Goal: Task Accomplishment & Management: Manage account settings

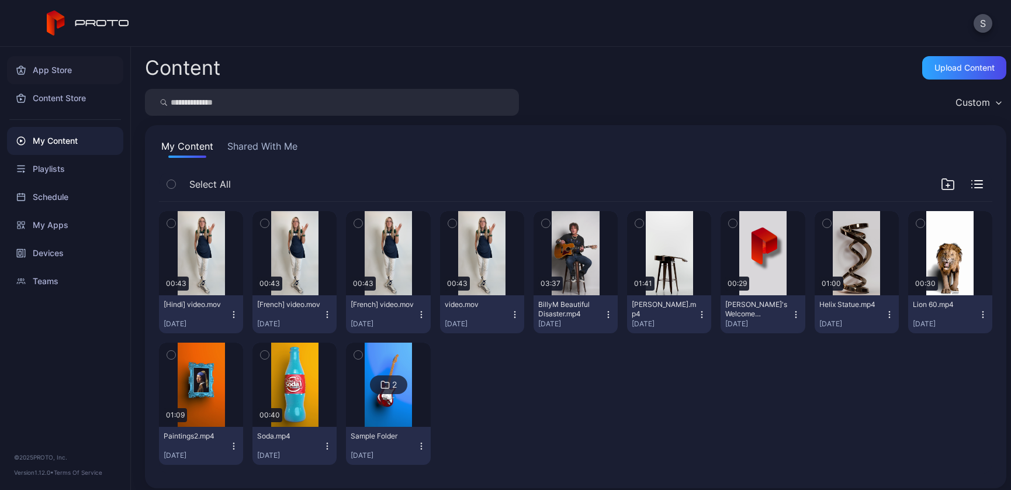
click at [54, 70] on div "App Store" at bounding box center [65, 70] width 116 height 28
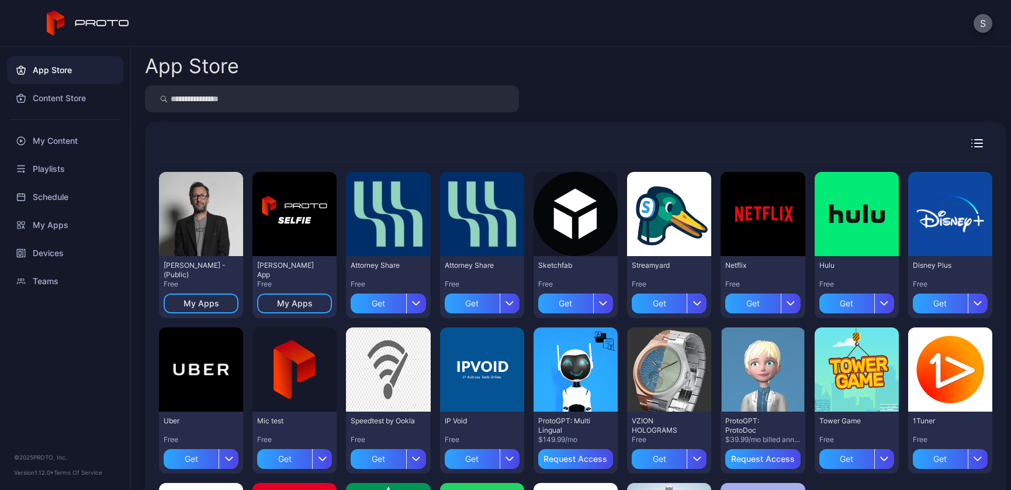
click at [982, 22] on button "S" at bounding box center [982, 23] width 19 height 19
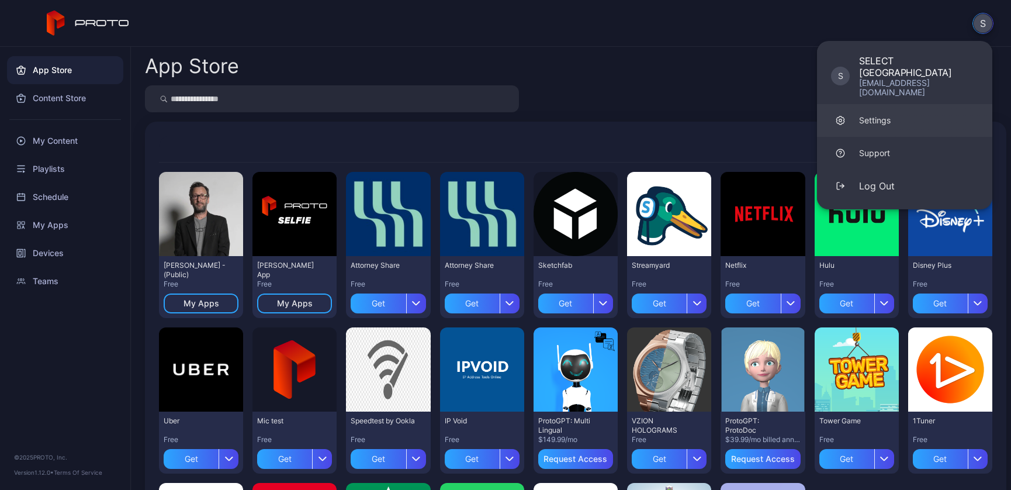
click at [884, 114] on div "Settings" at bounding box center [875, 120] width 32 height 12
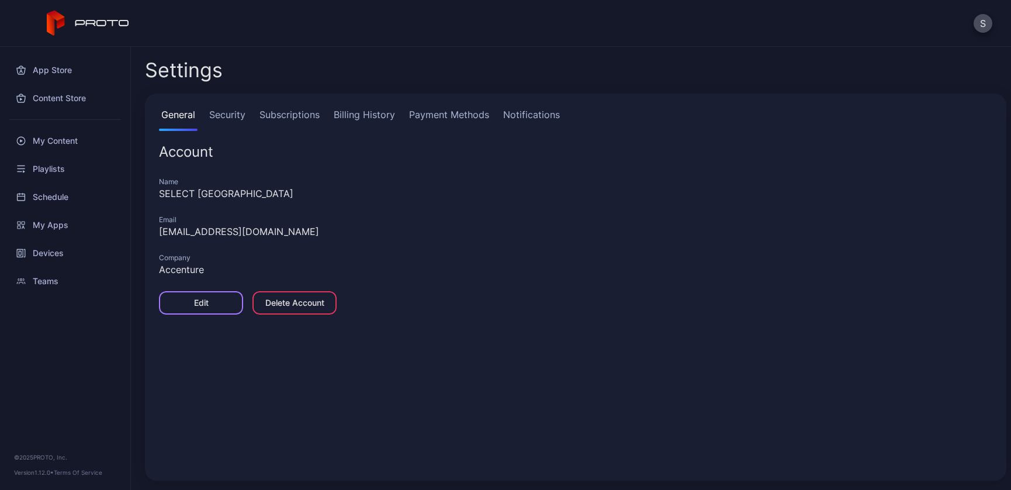
click at [205, 310] on div "Edit" at bounding box center [201, 302] width 84 height 23
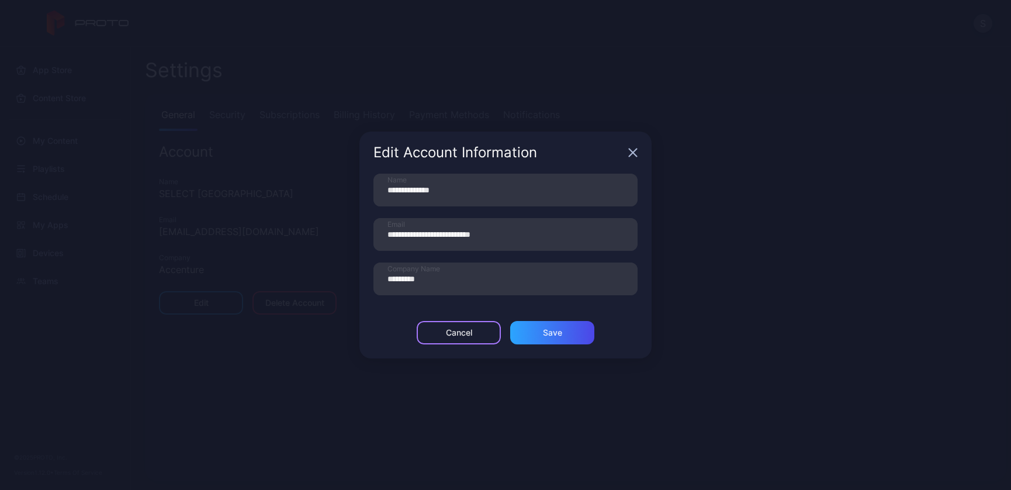
click at [471, 330] on div "Cancel" at bounding box center [459, 332] width 26 height 9
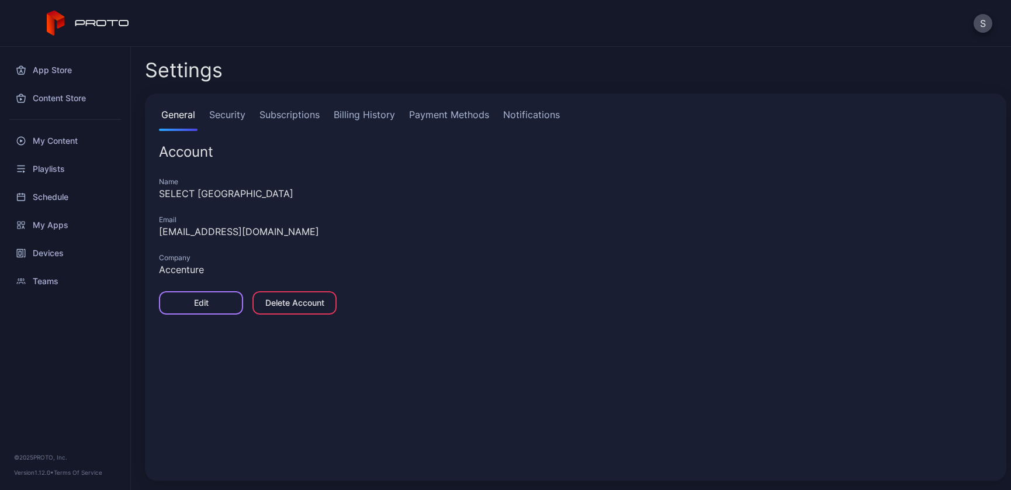
click at [211, 303] on div "Edit" at bounding box center [201, 302] width 84 height 23
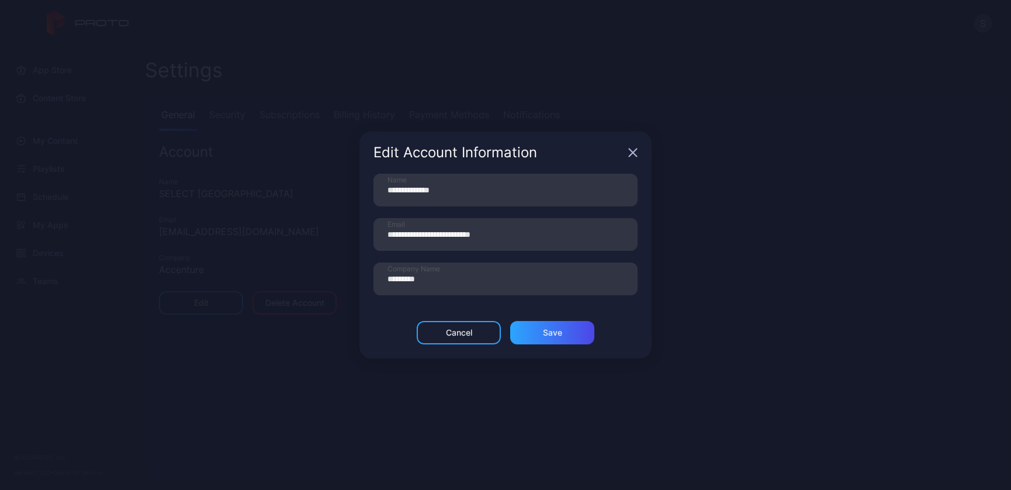
click at [633, 148] on icon "button" at bounding box center [632, 152] width 9 height 9
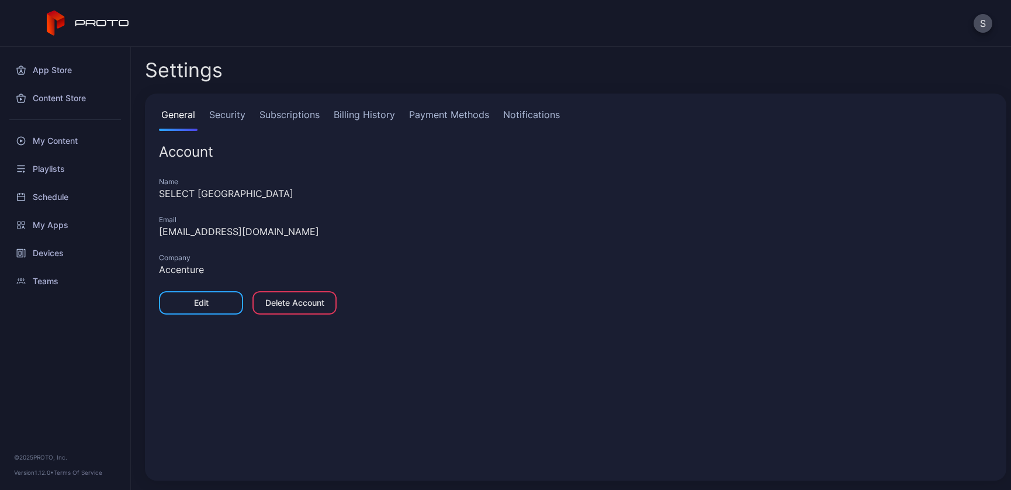
click at [220, 118] on link "Security" at bounding box center [227, 118] width 41 height 23
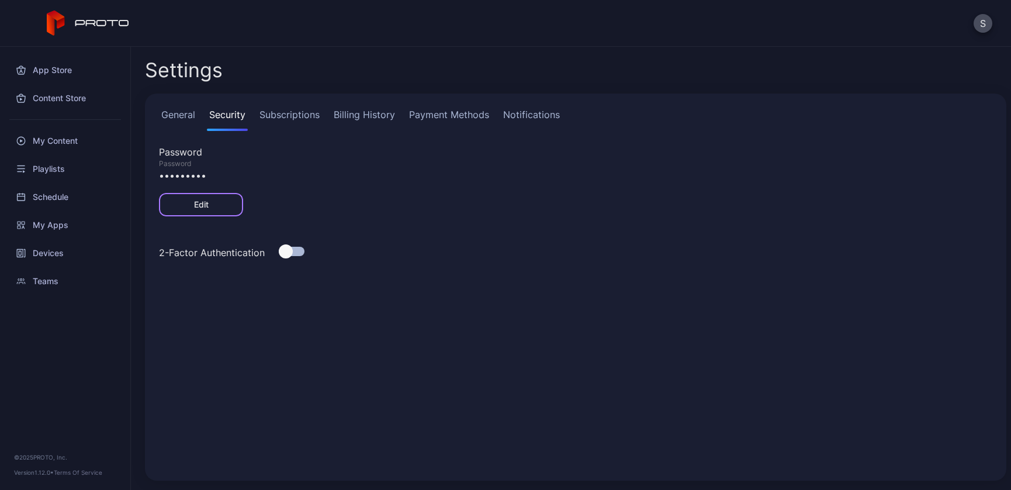
click at [200, 204] on div "Edit" at bounding box center [201, 204] width 15 height 9
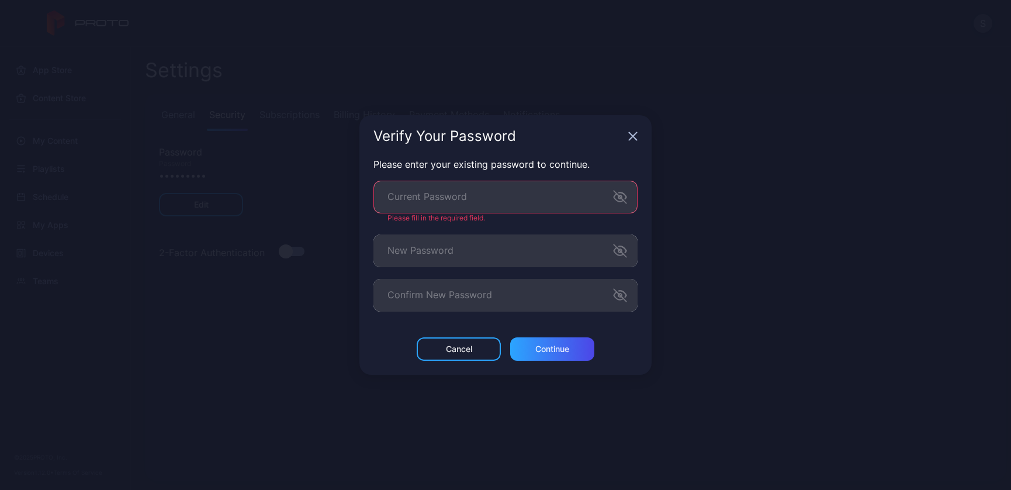
click at [630, 141] on div "Verify Your Password" at bounding box center [505, 136] width 292 height 42
click at [467, 352] on div "Cancel" at bounding box center [459, 348] width 26 height 9
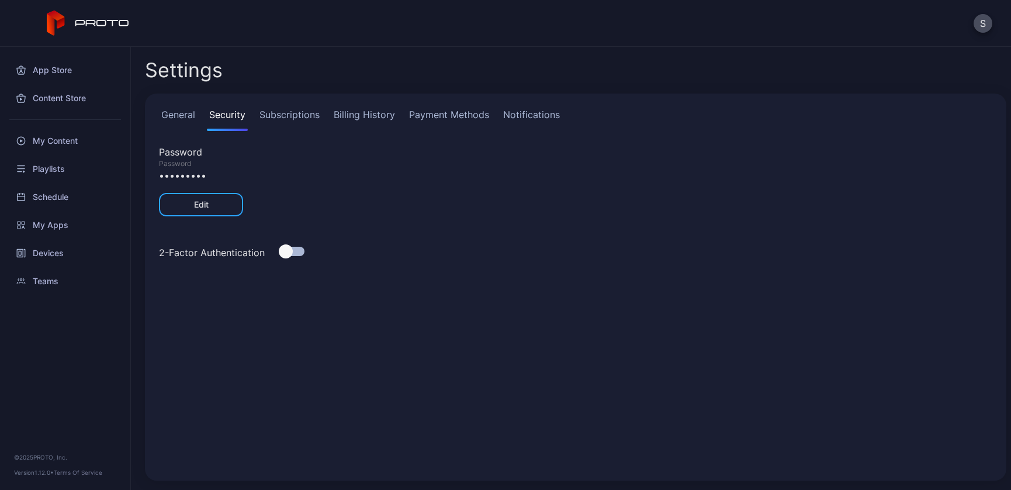
click at [278, 117] on link "Subscriptions" at bounding box center [289, 118] width 65 height 23
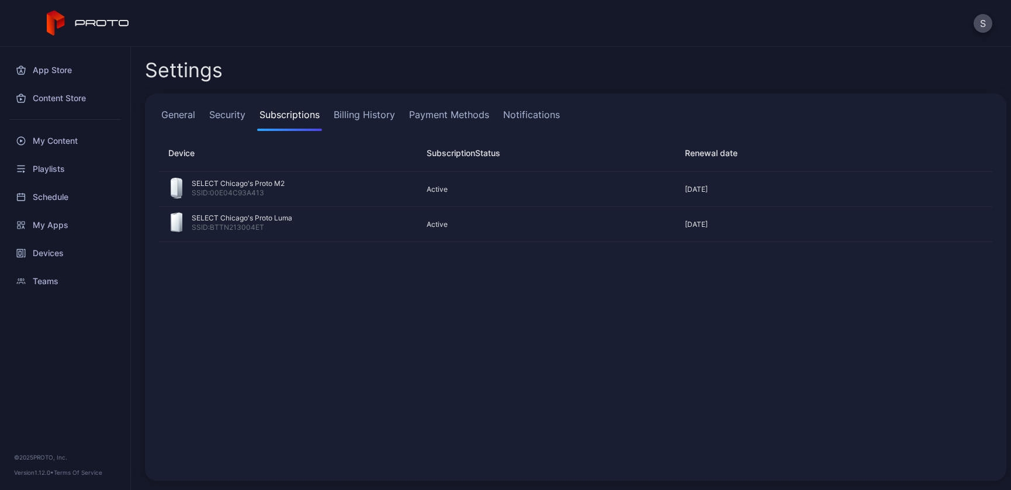
click at [355, 112] on link "Billing History" at bounding box center [364, 118] width 66 height 23
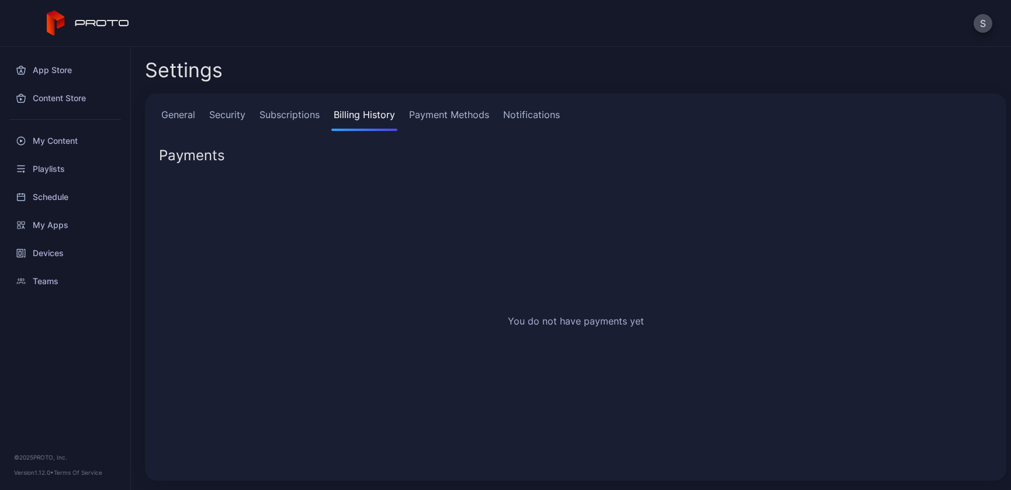
click at [422, 113] on link "Payment Methods" at bounding box center [449, 118] width 85 height 23
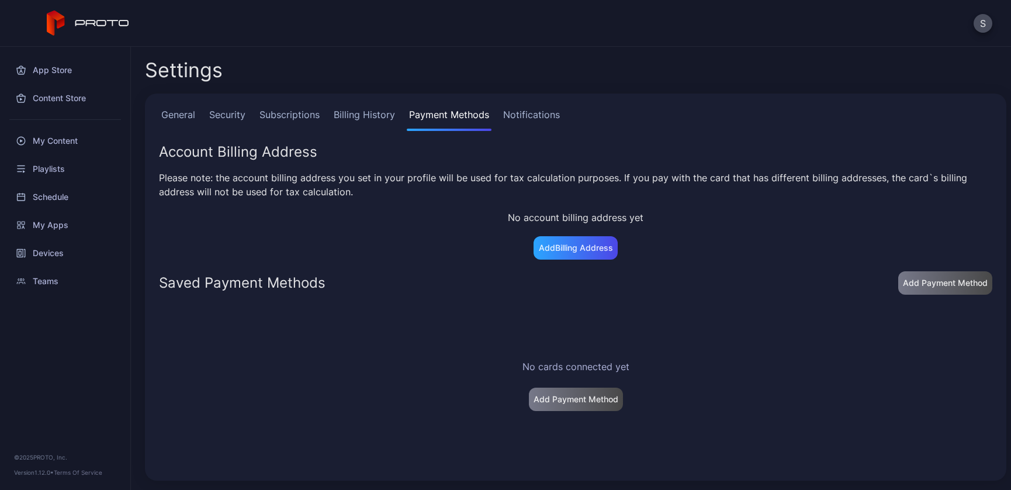
click at [526, 112] on link "Notifications" at bounding box center [531, 118] width 61 height 23
